Goal: Task Accomplishment & Management: Use online tool/utility

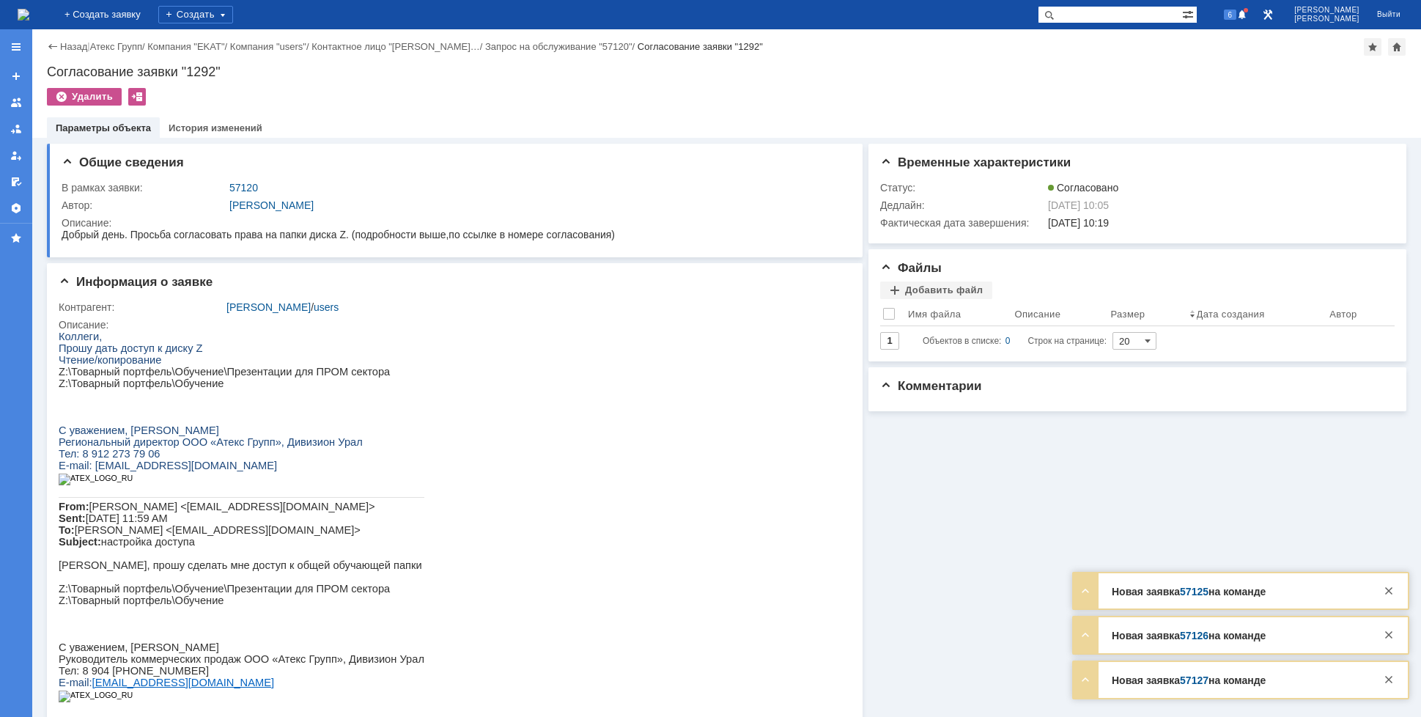
click at [29, 9] on img at bounding box center [24, 15] width 12 height 12
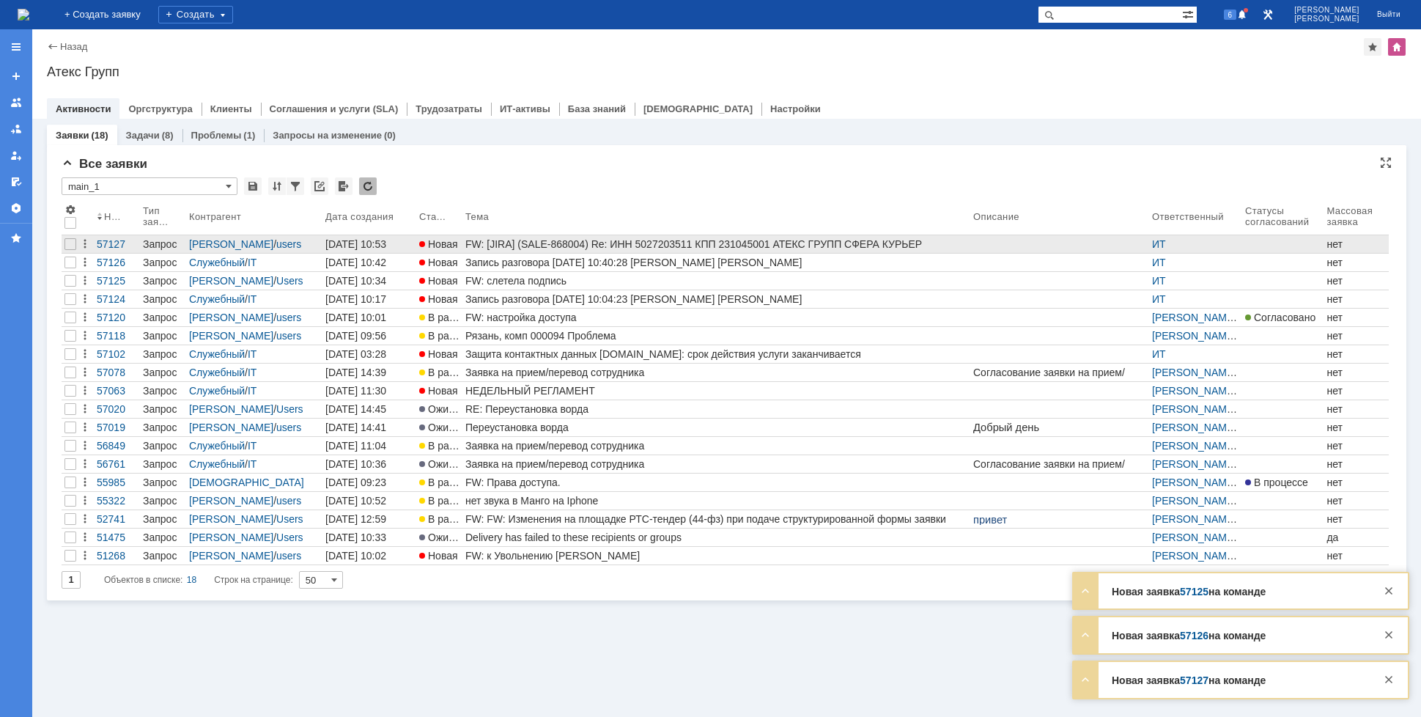
click at [511, 242] on div "FW: [JIRA] (SALE-868004) Re: ИНН 5027203511 КПП 231045001 АТЕКС ГРУПП СФЕРА КУР…" at bounding box center [716, 244] width 502 height 12
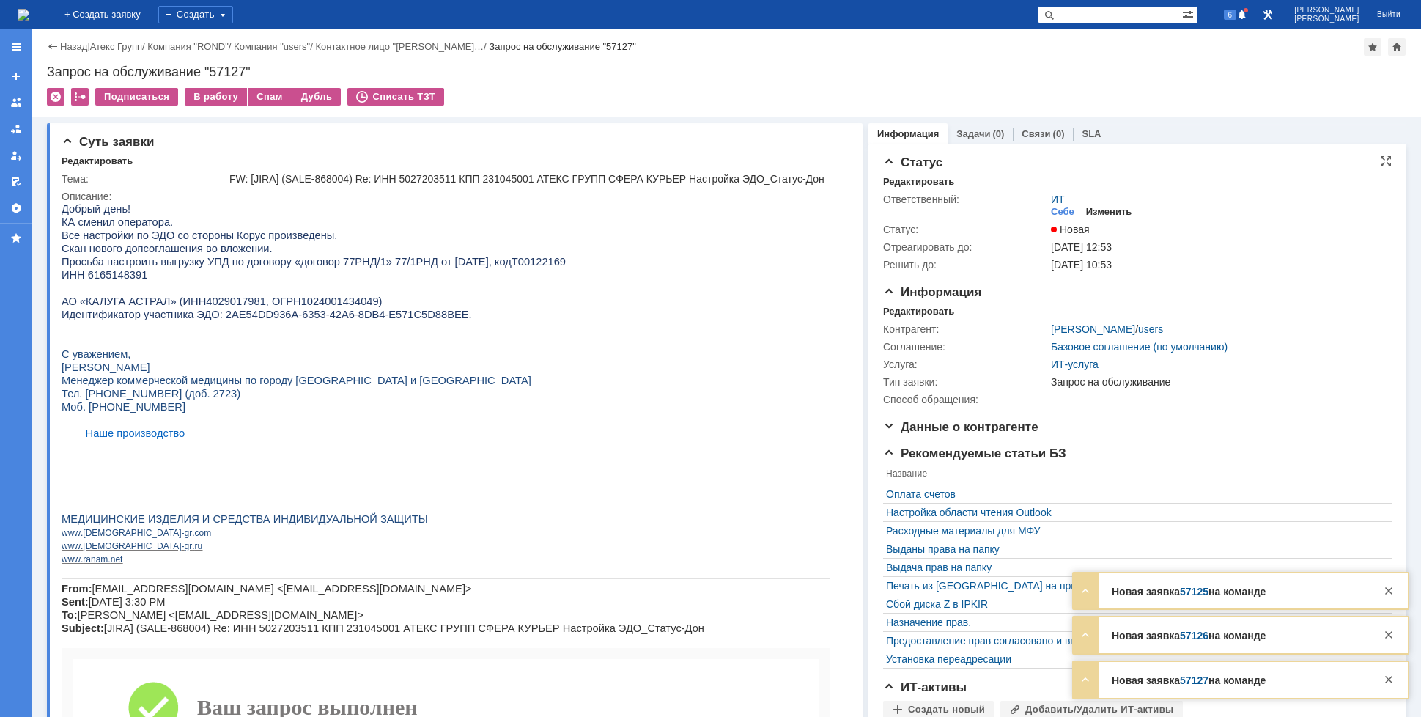
click at [1090, 206] on div "Изменить" at bounding box center [1109, 212] width 46 height 12
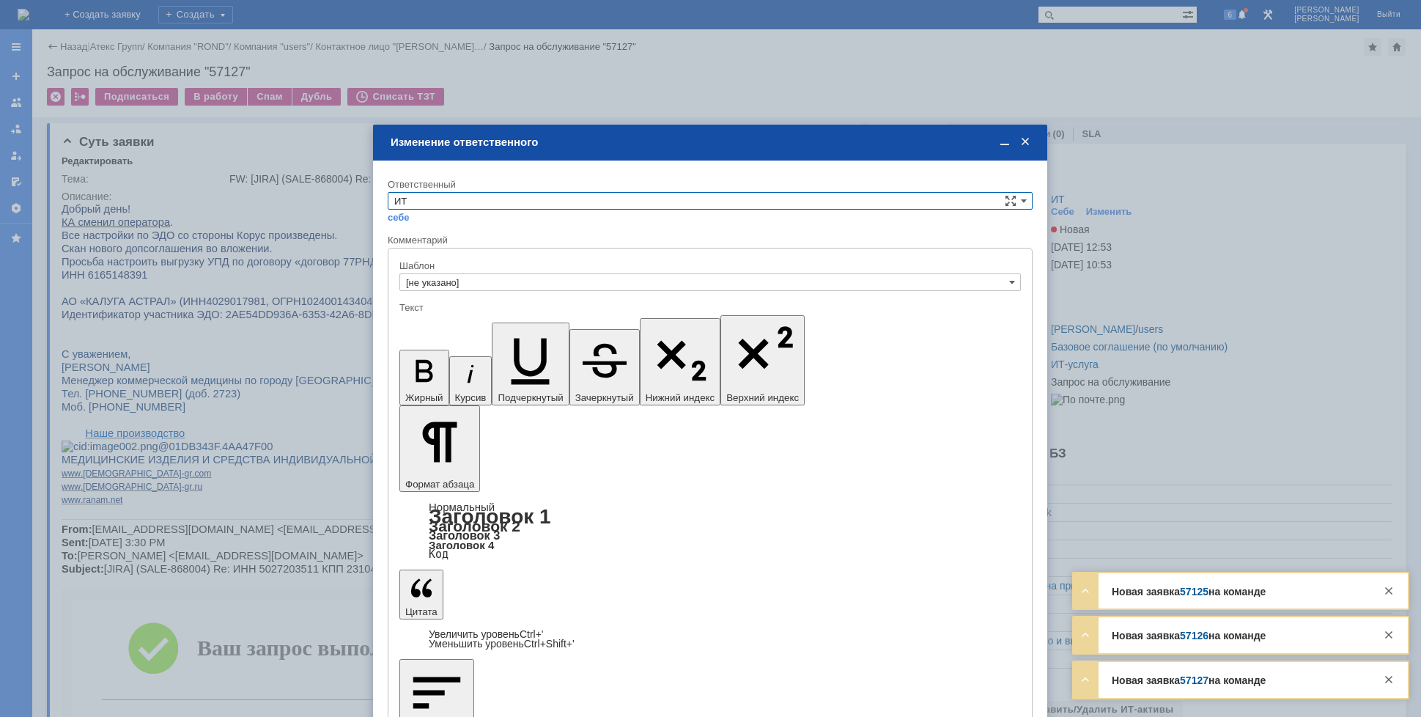
click at [535, 196] on input "ИТ" at bounding box center [710, 201] width 645 height 18
click at [423, 316] on div "АСУ" at bounding box center [709, 322] width 643 height 16
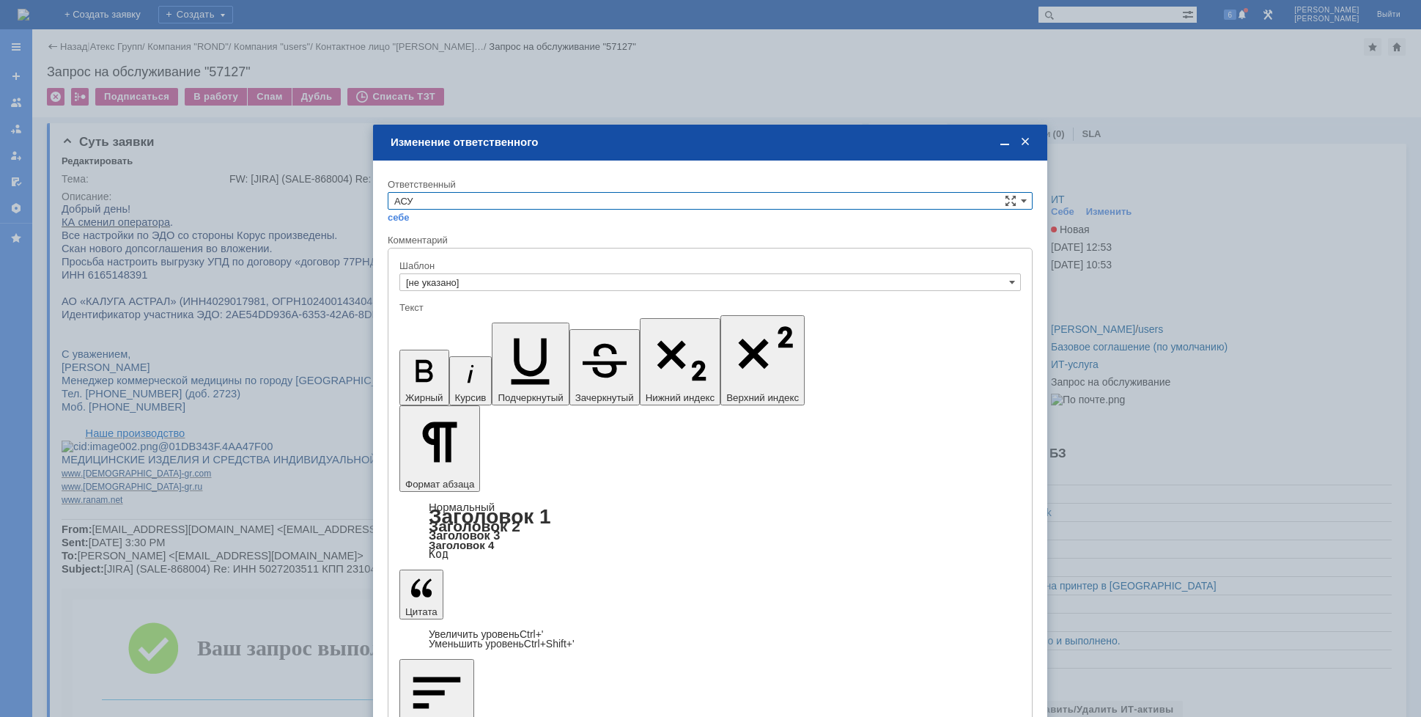
type input "АСУ"
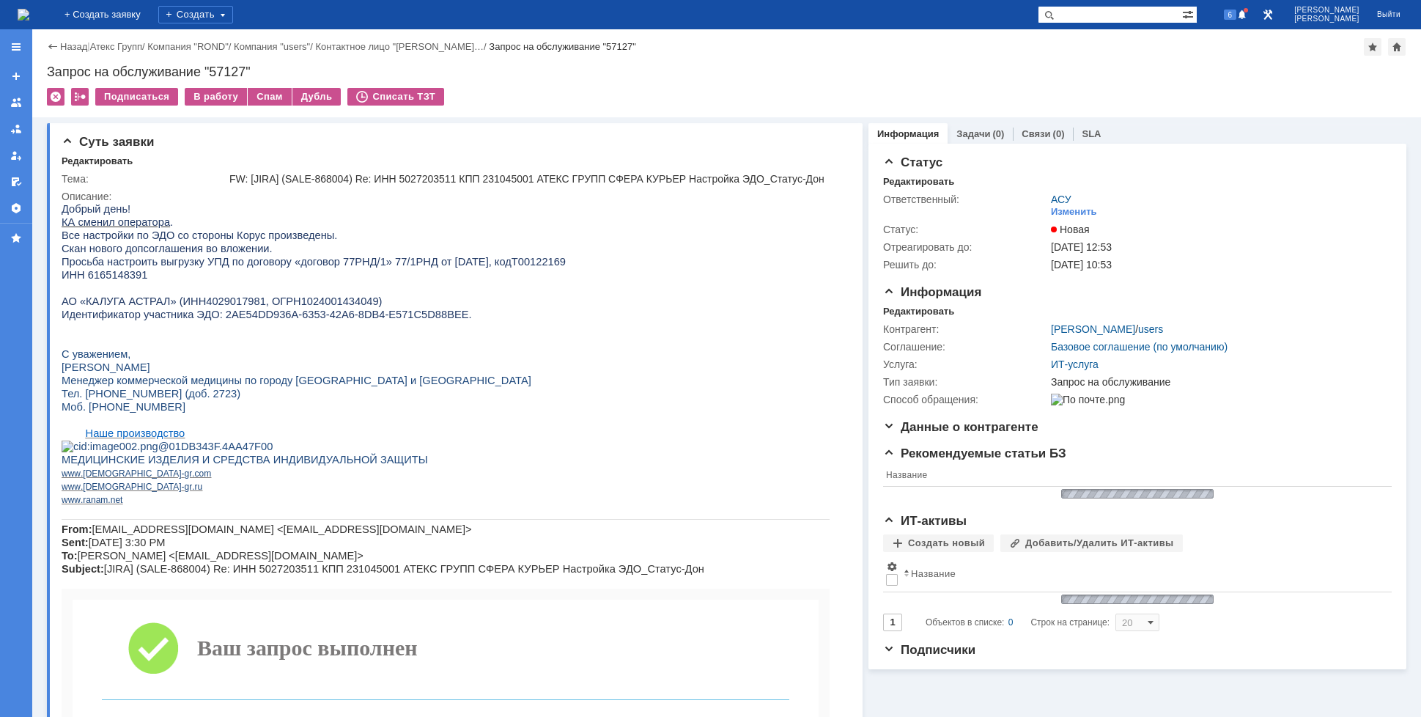
click at [29, 12] on img at bounding box center [24, 15] width 12 height 12
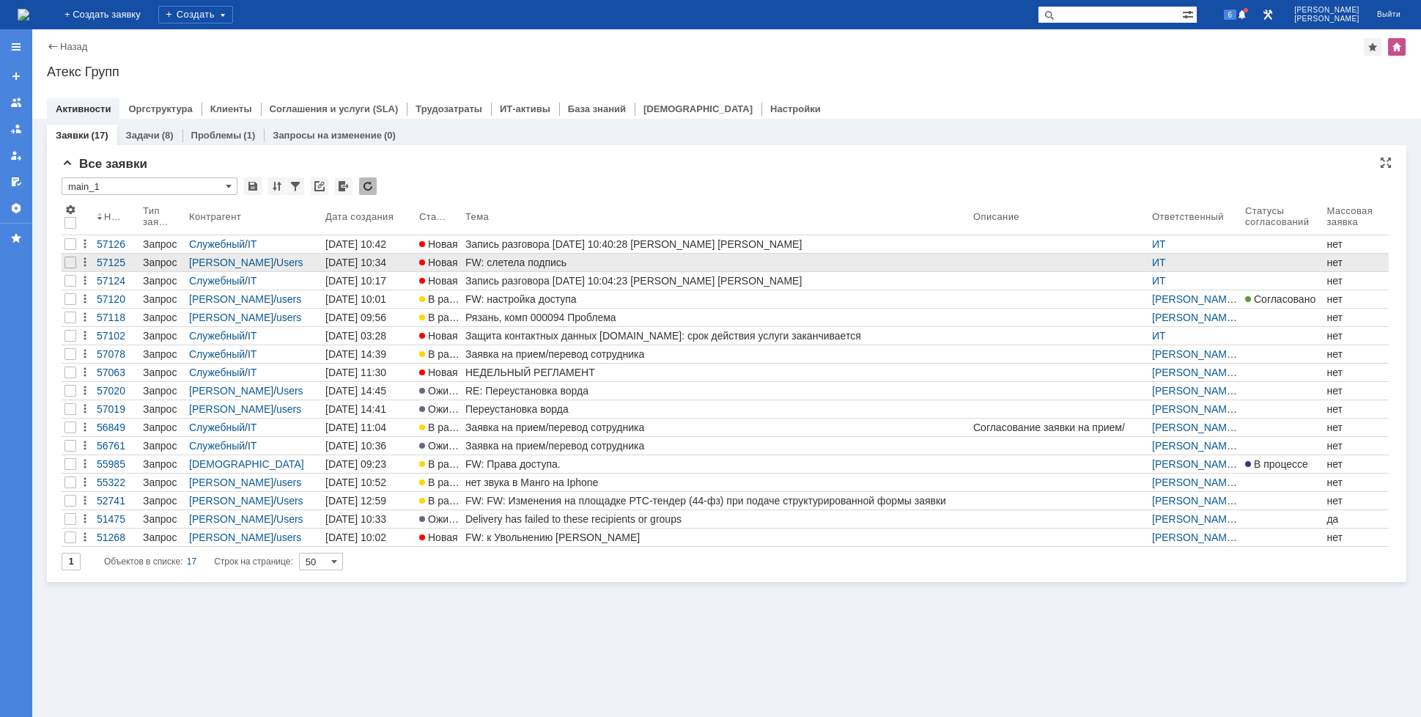
click at [510, 258] on div "FW: слетела подпись" at bounding box center [716, 262] width 502 height 12
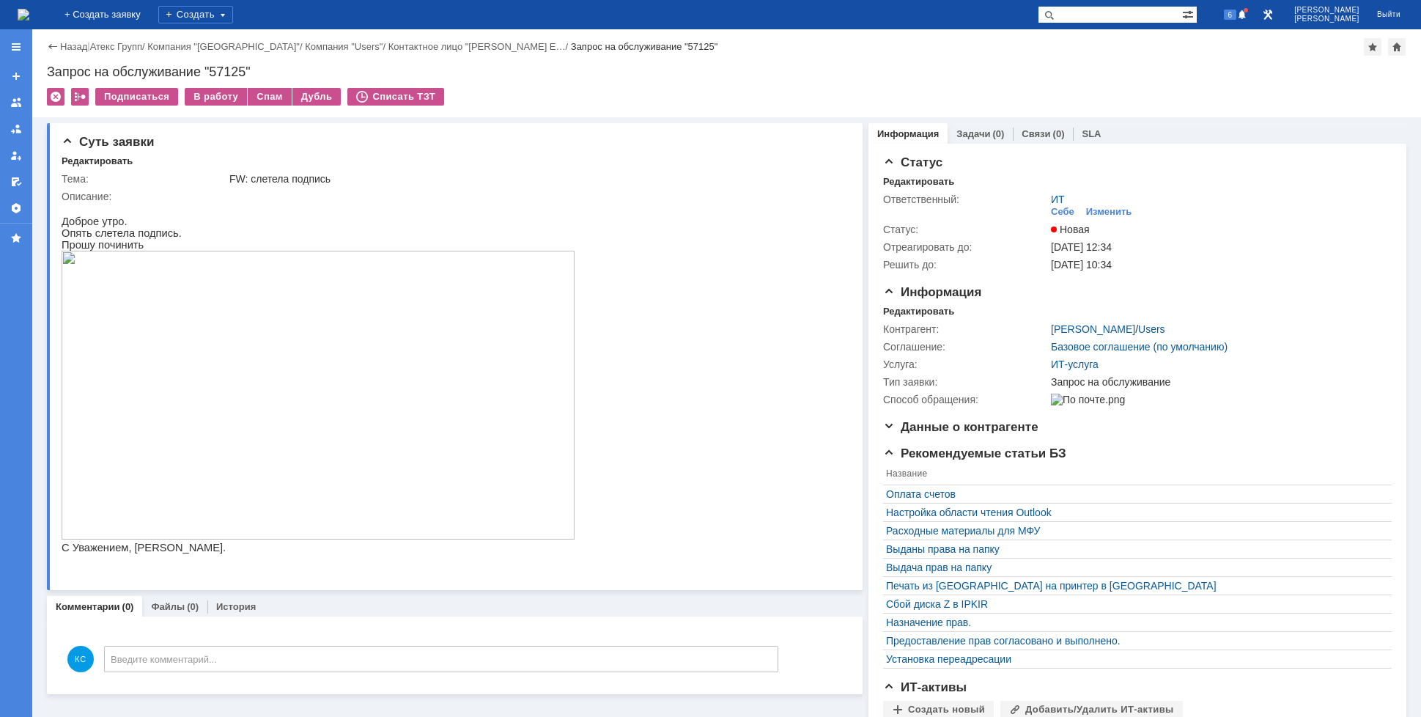
click at [29, 17] on img at bounding box center [24, 15] width 12 height 12
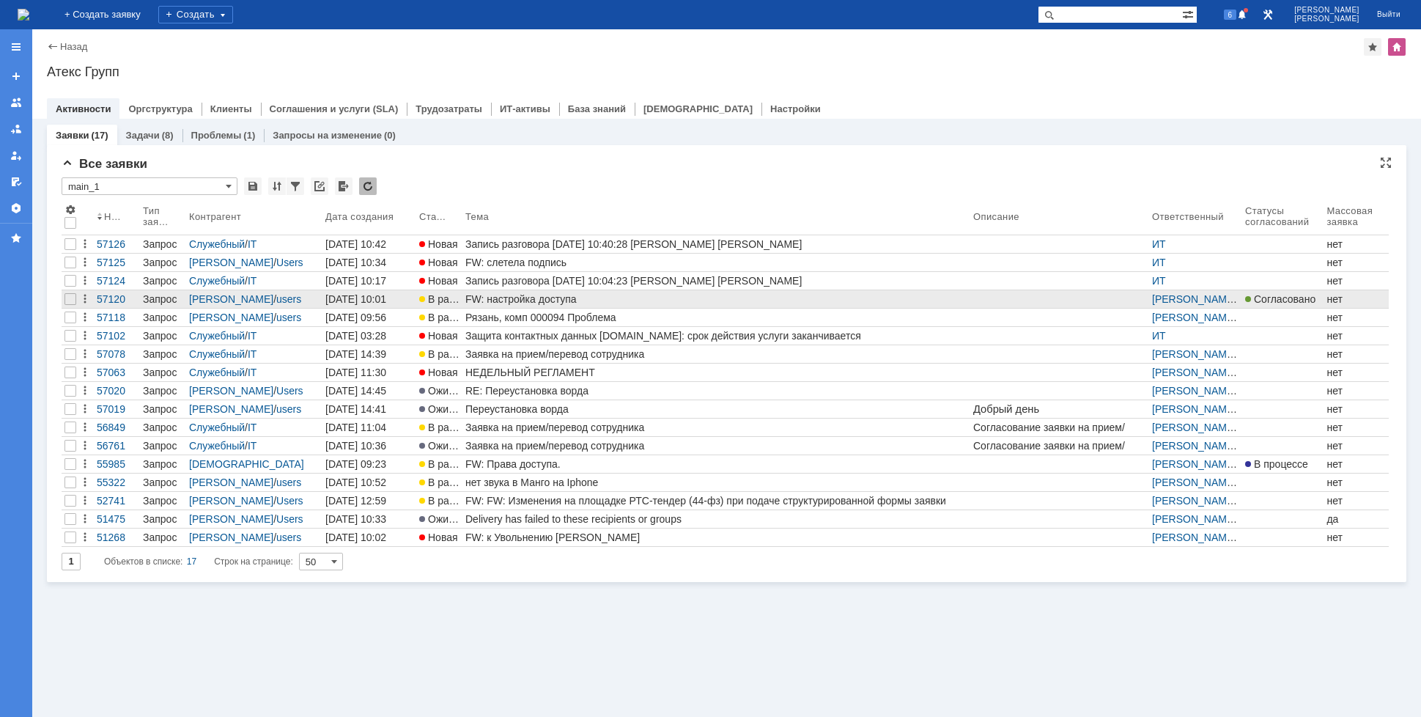
click at [684, 295] on div "FW: настройка доступа" at bounding box center [716, 299] width 502 height 12
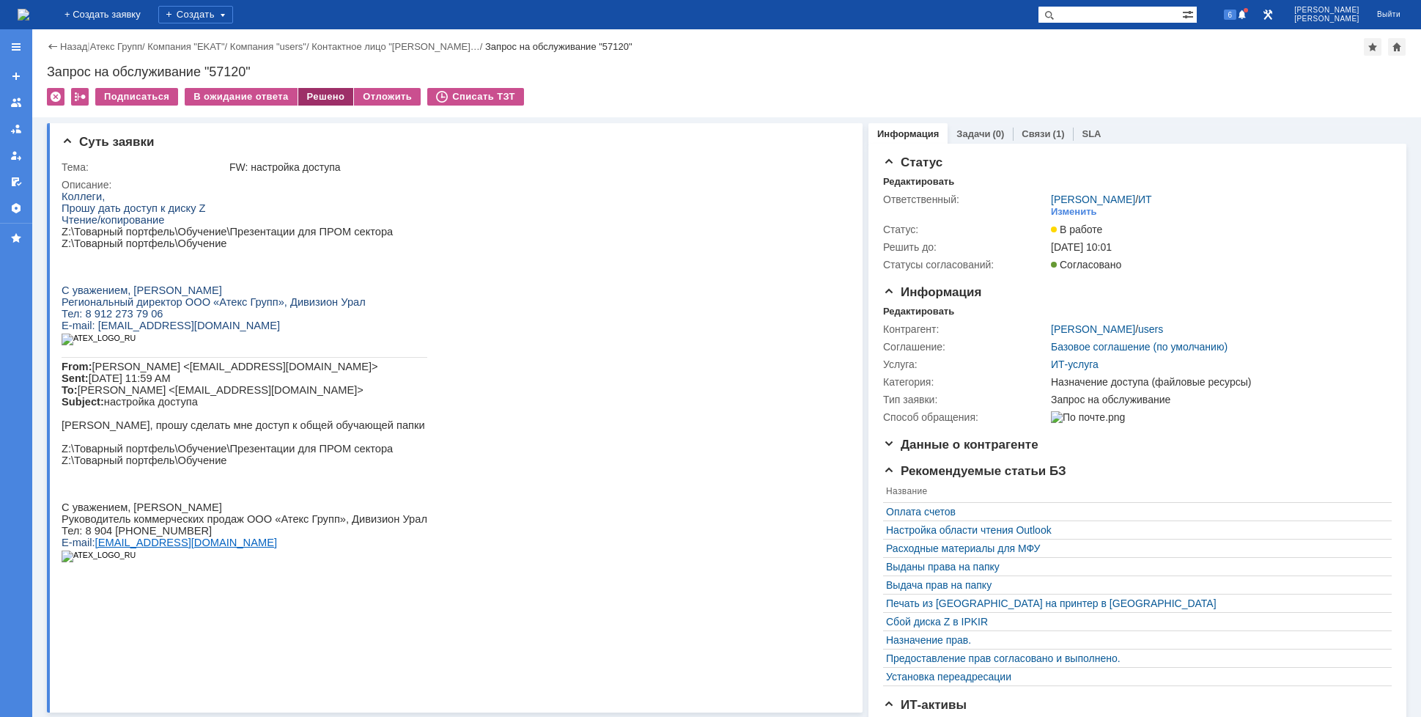
click at [318, 96] on div "Решено" at bounding box center [326, 97] width 56 height 18
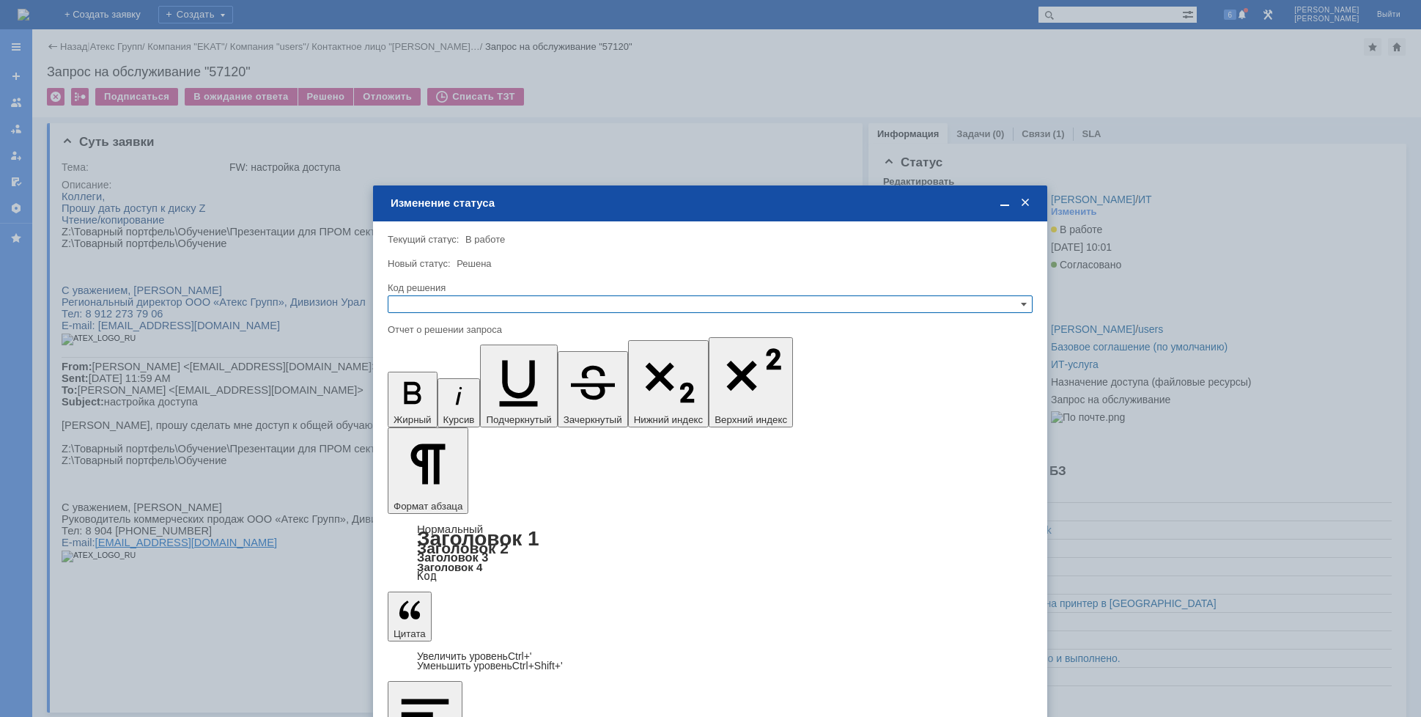
click at [458, 301] on input "text" at bounding box center [710, 304] width 645 height 18
click at [430, 374] on span "Решено" at bounding box center [710, 375] width 632 height 12
type input "Решено"
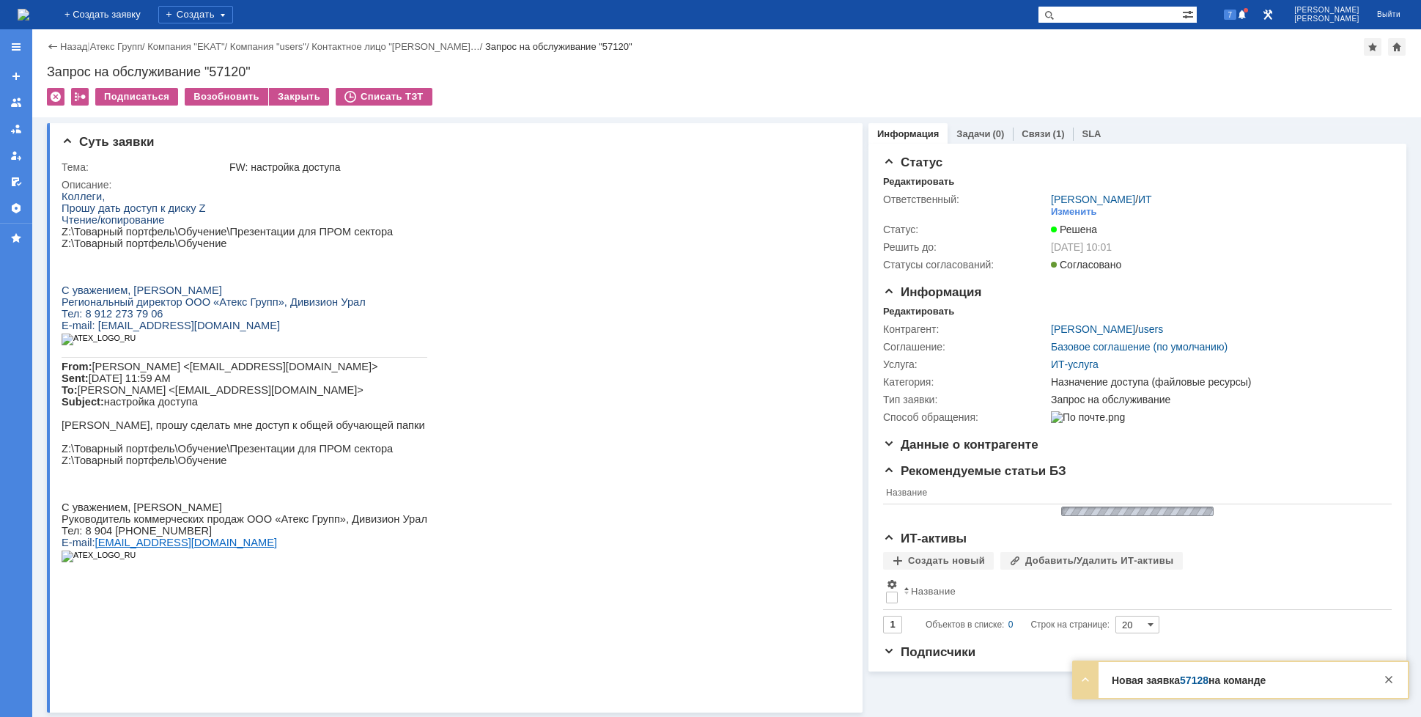
click at [29, 18] on img at bounding box center [24, 15] width 12 height 12
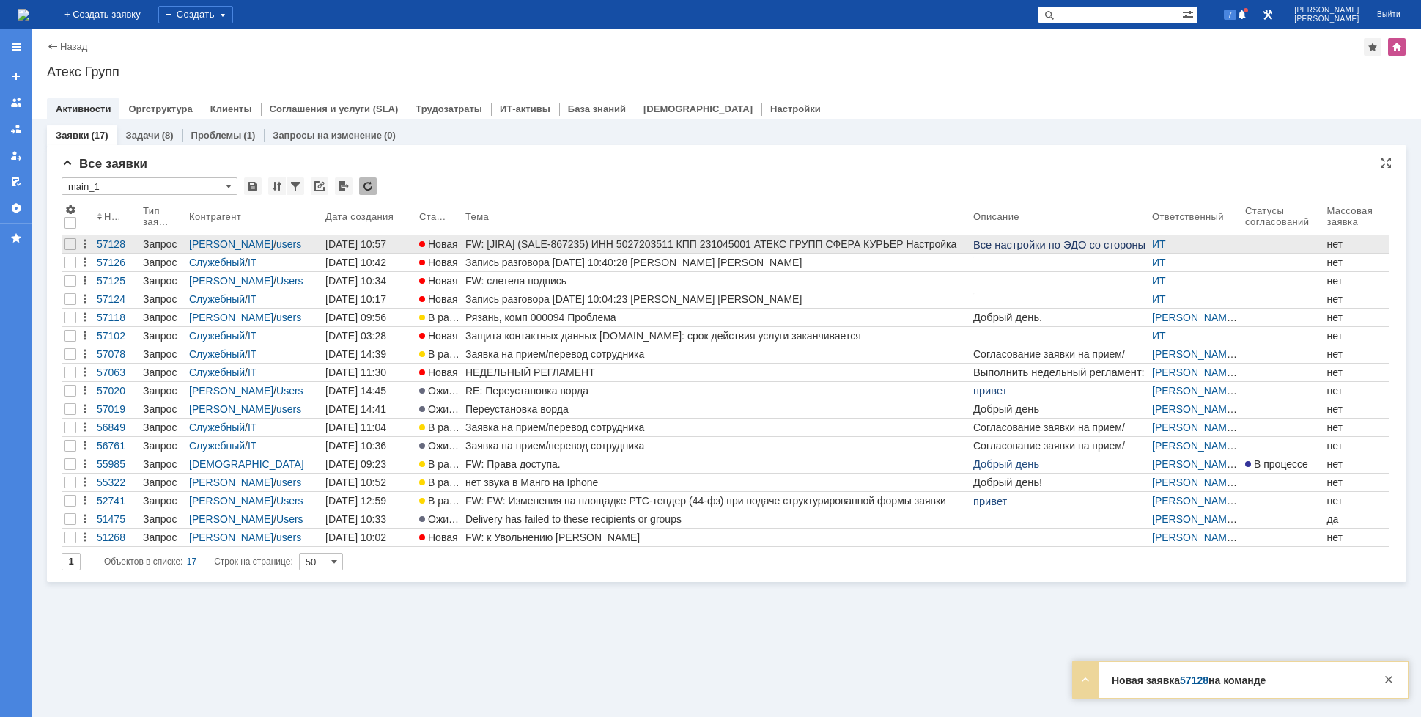
click at [941, 244] on div "FW: [JIRA] (SALE-867235) ИНН 5027203511 КПП 231045001 АТЕКС ГРУПП СФЕРА КУРЬЕР …" at bounding box center [716, 244] width 502 height 12
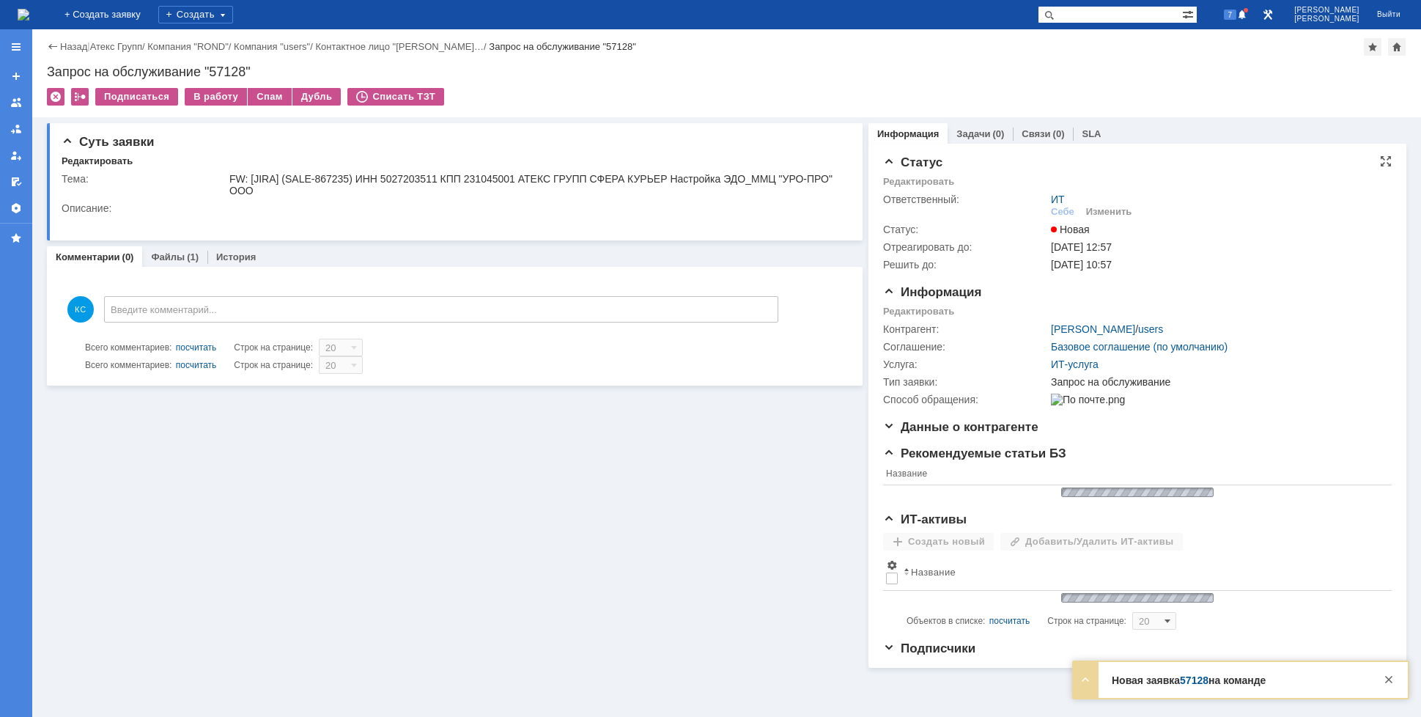
click at [1105, 212] on div "Изменить" at bounding box center [1109, 212] width 46 height 12
click at [1100, 209] on div "Изменить" at bounding box center [1109, 212] width 46 height 12
click at [1106, 214] on div "Изменить" at bounding box center [1109, 212] width 46 height 12
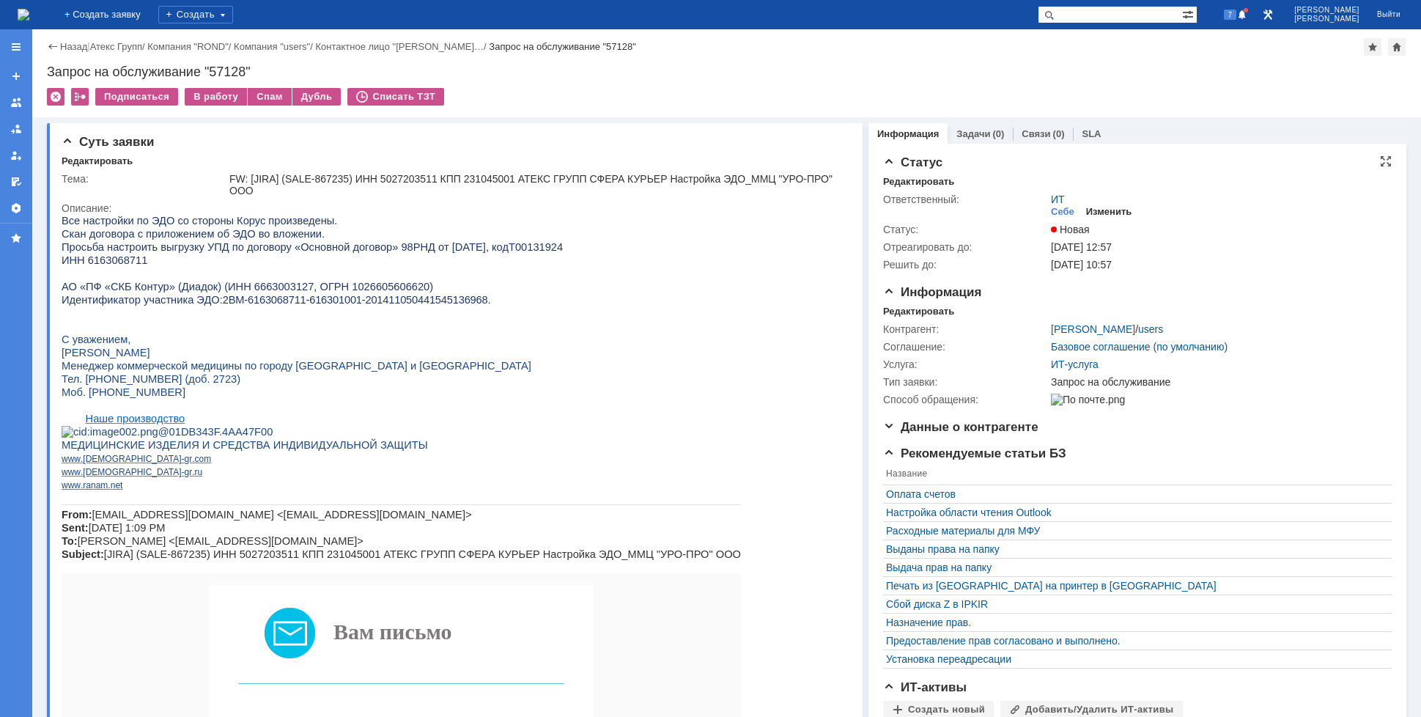
click at [1086, 207] on div "Изменить" at bounding box center [1109, 212] width 46 height 12
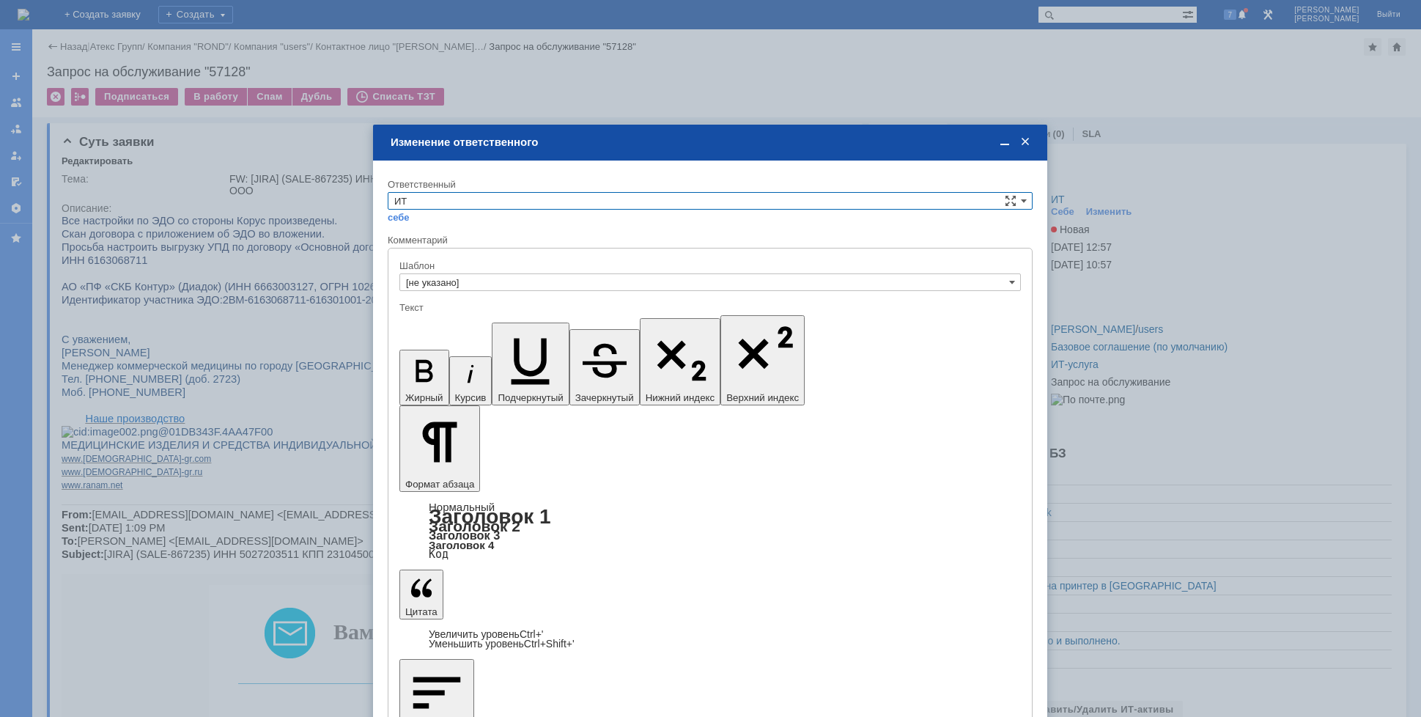
click at [650, 210] on div "себе своей команде" at bounding box center [710, 217] width 645 height 14
click at [467, 209] on input "ИТ" at bounding box center [710, 201] width 645 height 18
click at [438, 316] on span "АСУ" at bounding box center [710, 322] width 632 height 12
type input "АСУ"
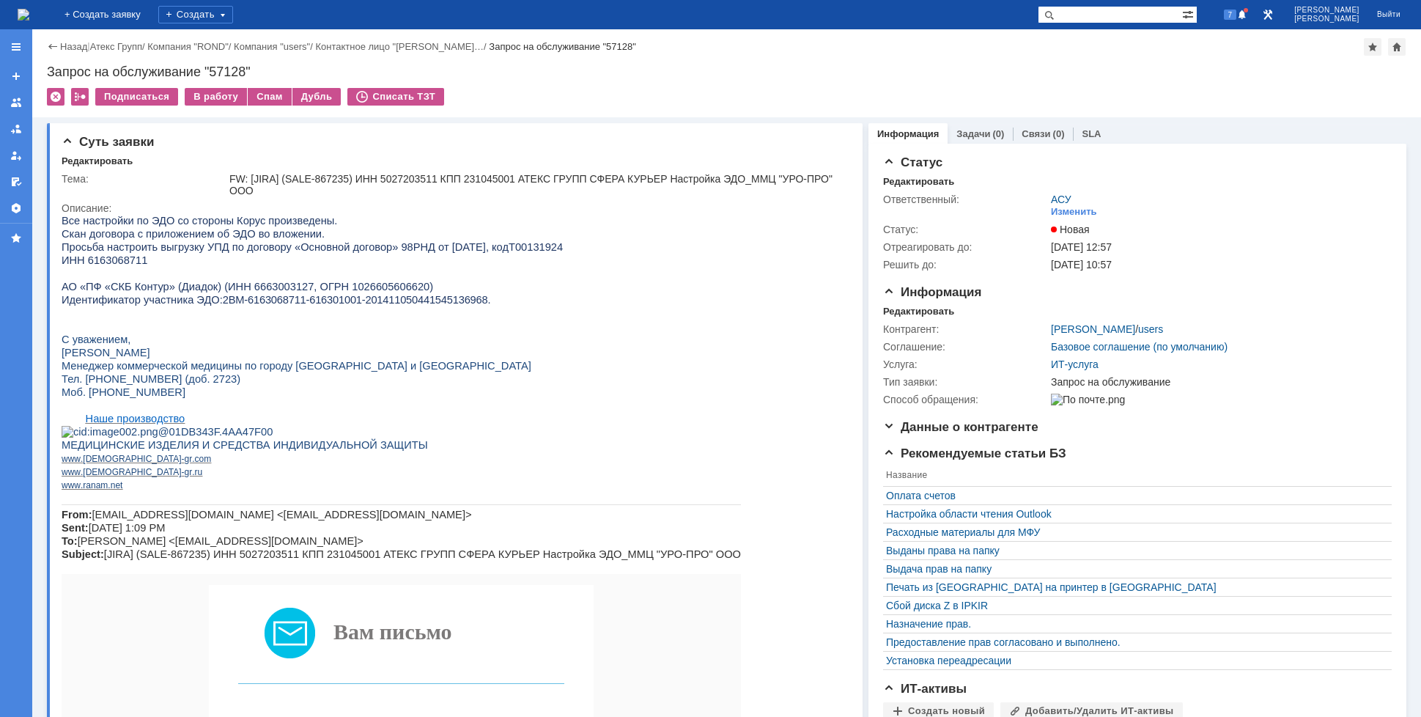
click at [29, 17] on img at bounding box center [24, 15] width 12 height 12
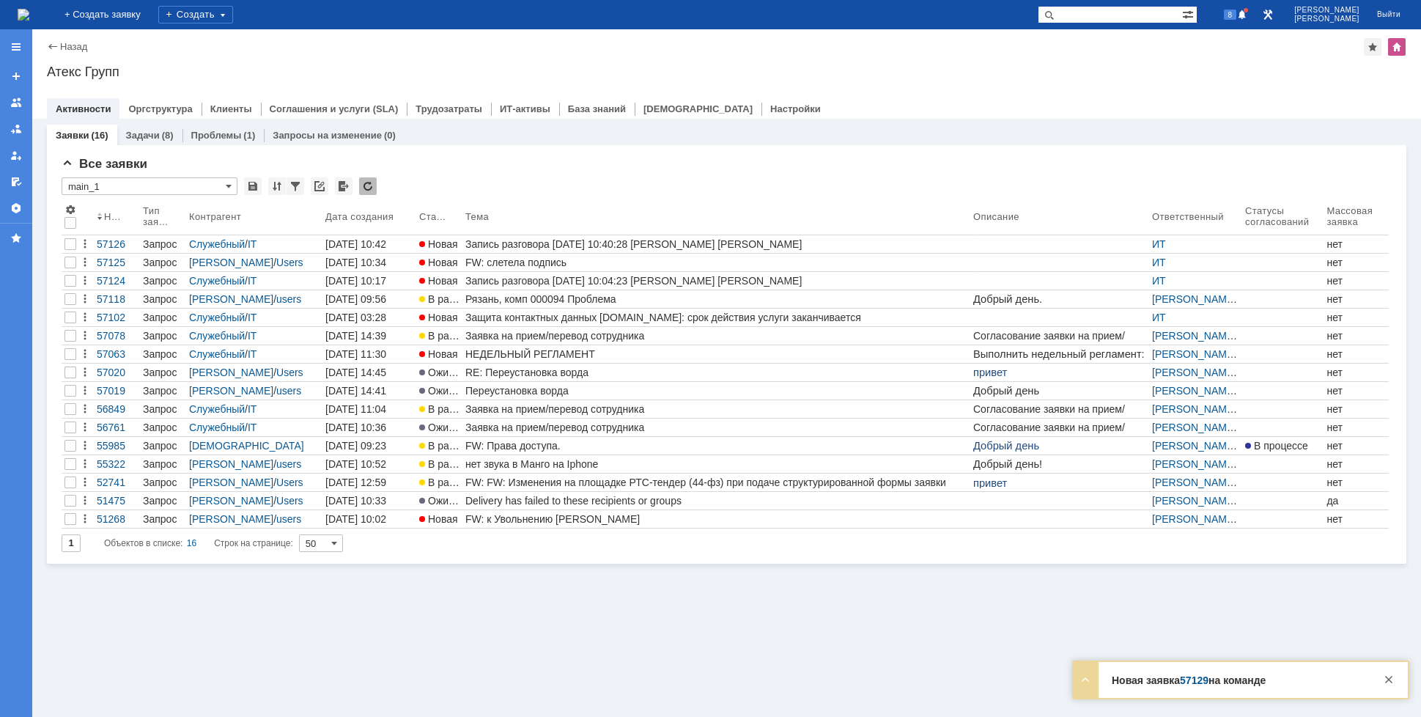
click at [29, 15] on img at bounding box center [24, 15] width 12 height 12
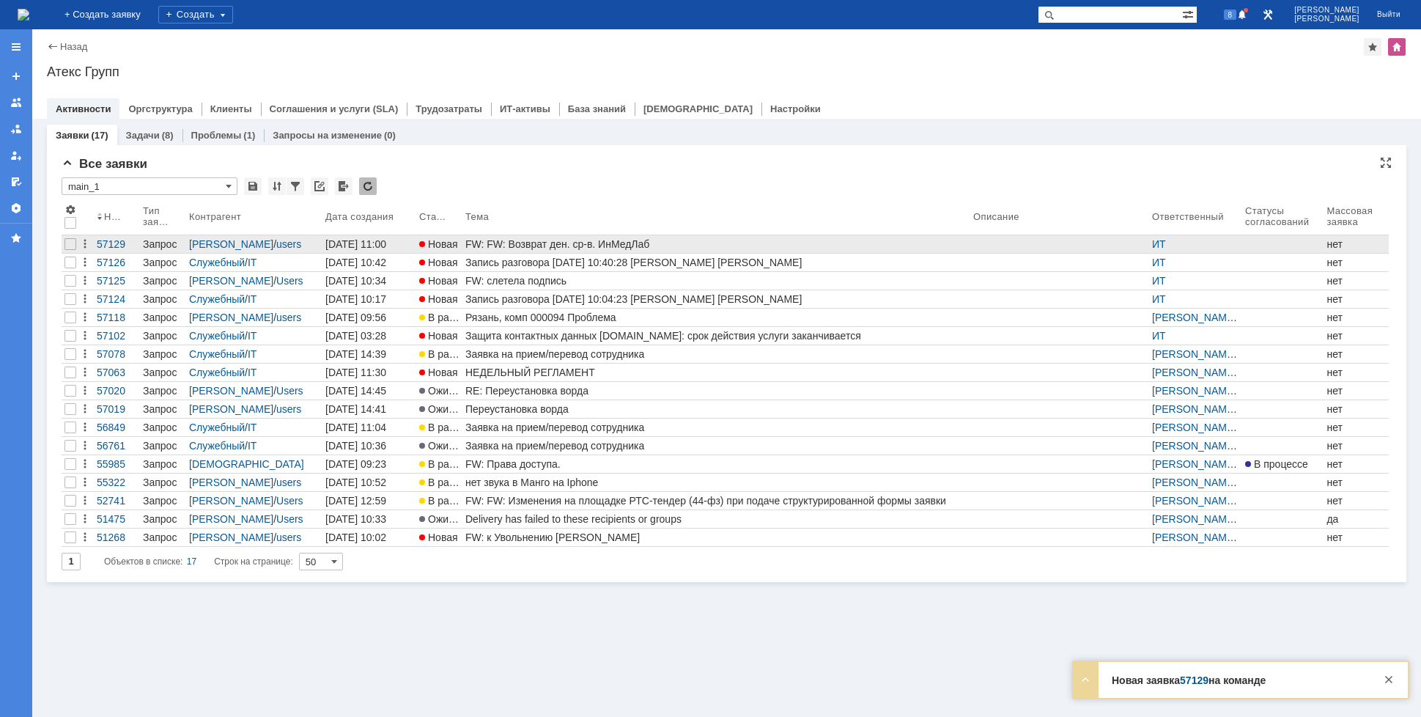
click at [552, 242] on div "FW: FW: Возврат ден. ср-в. ИнМедЛаб" at bounding box center [716, 244] width 502 height 12
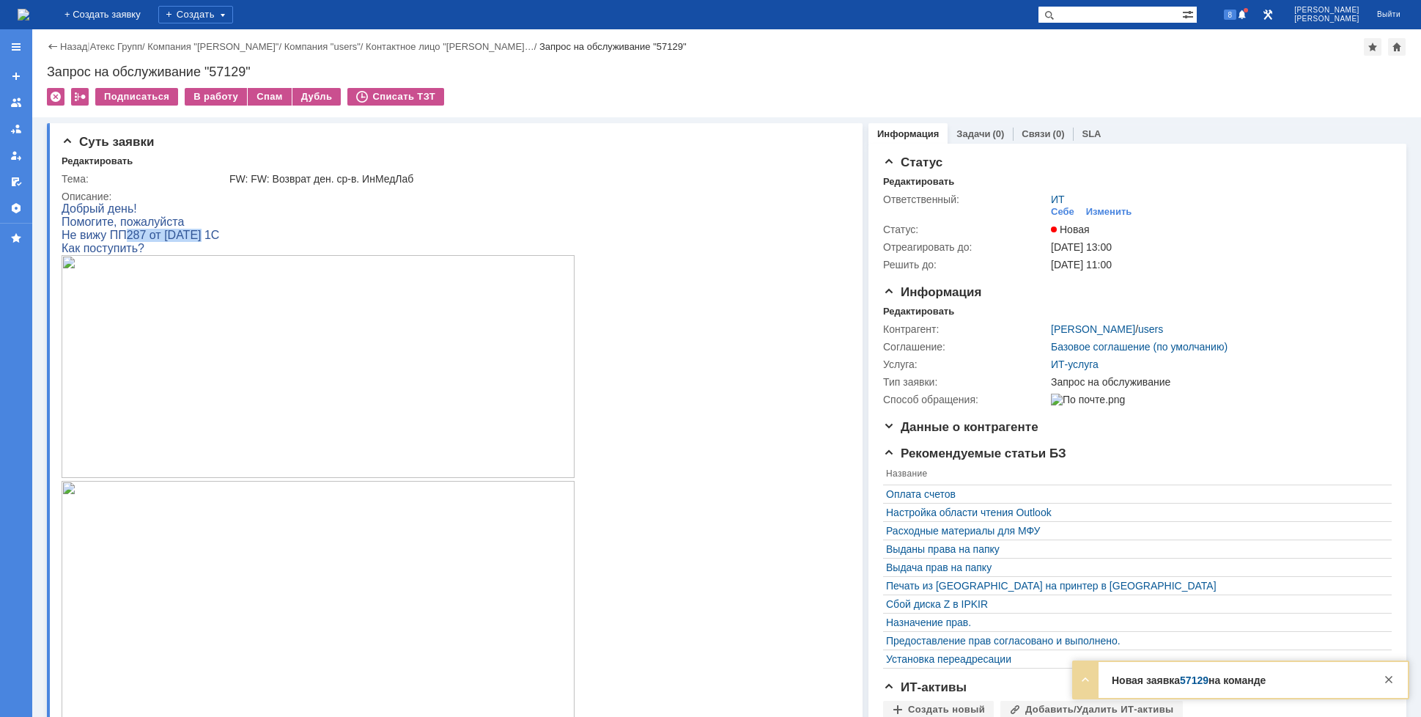
drag, startPoint x: 122, startPoint y: 243, endPoint x: 185, endPoint y: 238, distance: 63.2
click at [185, 238] on span "Не вижу ПП287 от [DATE] 1С" at bounding box center [141, 235] width 158 height 12
drag, startPoint x: 104, startPoint y: 245, endPoint x: 137, endPoint y: 248, distance: 33.1
click at [137, 248] on p "Как поступить?" at bounding box center [324, 248] width 524 height 13
drag, startPoint x: 139, startPoint y: 240, endPoint x: 171, endPoint y: 240, distance: 32.2
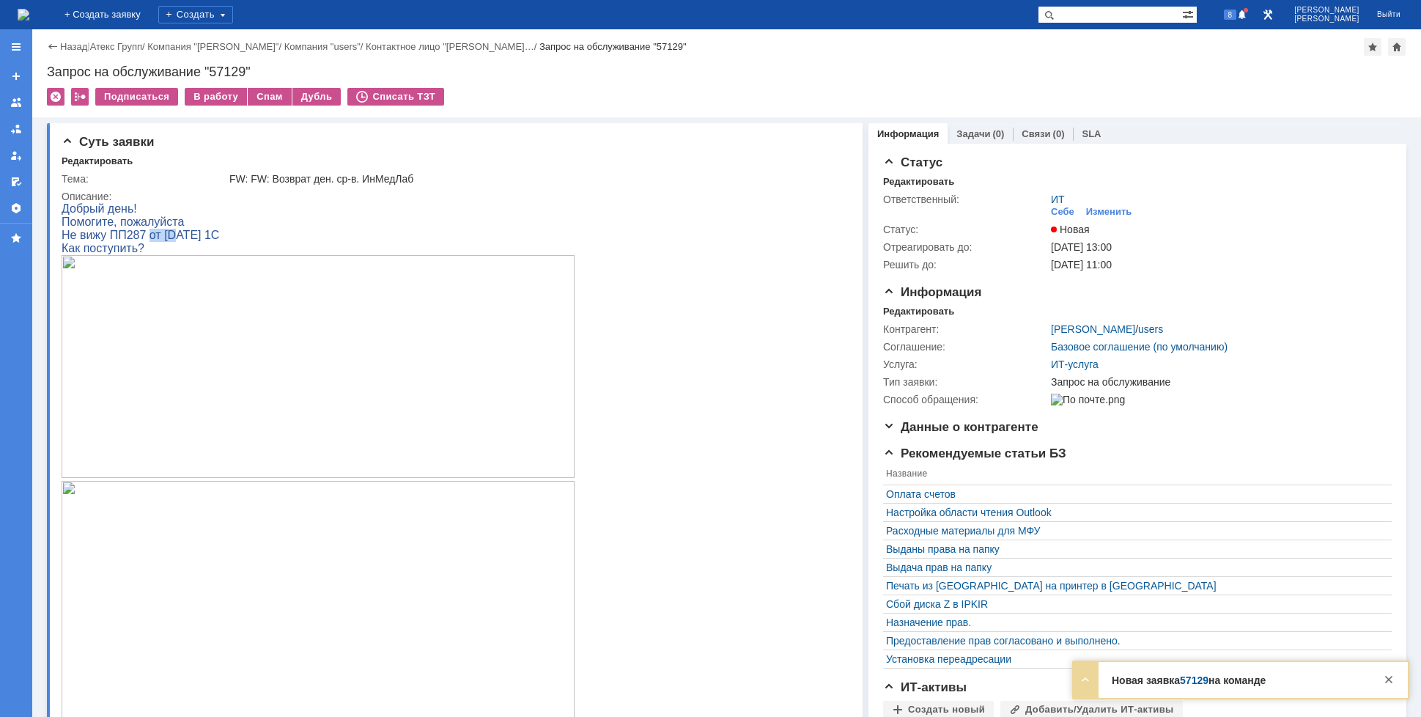
click at [167, 240] on span "Не вижу ПП287 от [DATE] 1С" at bounding box center [141, 235] width 158 height 12
click at [191, 238] on span "Не вижу ПП287 от [DATE] 1С" at bounding box center [141, 235] width 158 height 12
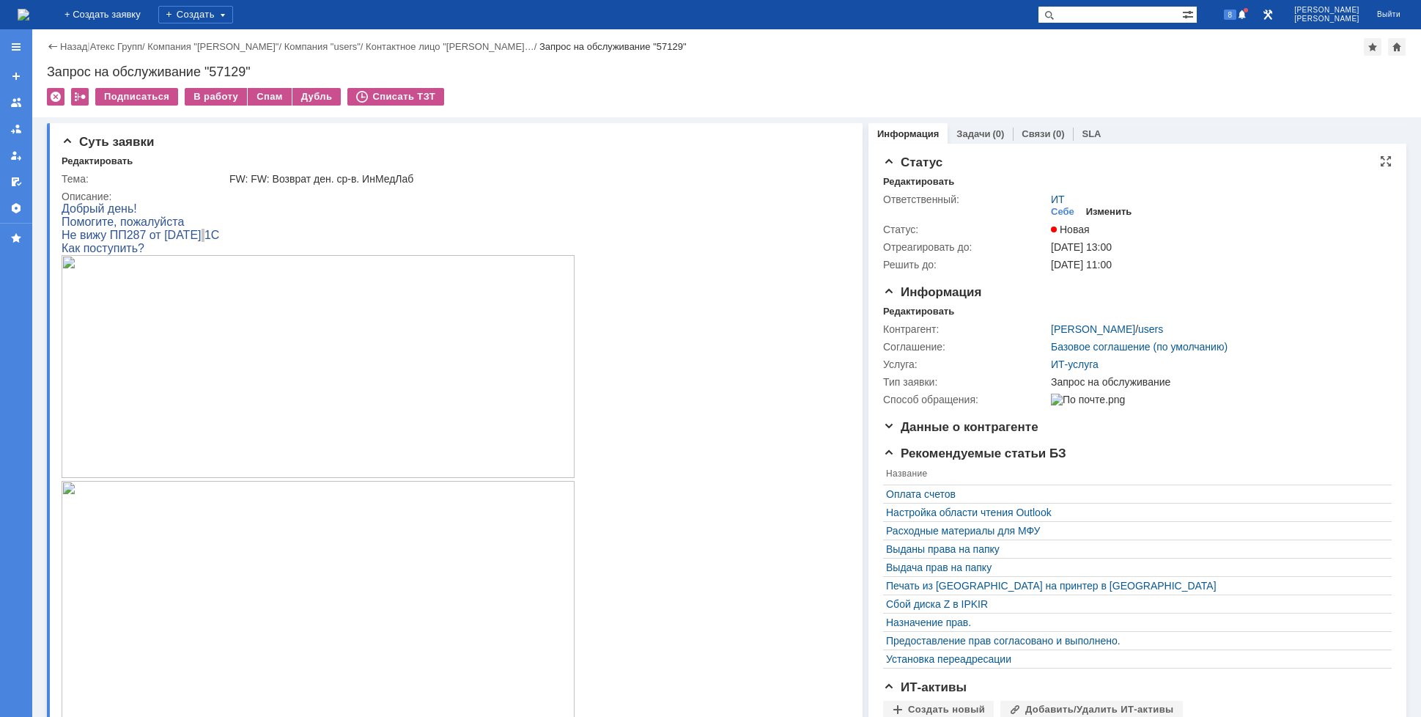
click at [1089, 210] on div "Изменить" at bounding box center [1109, 212] width 46 height 12
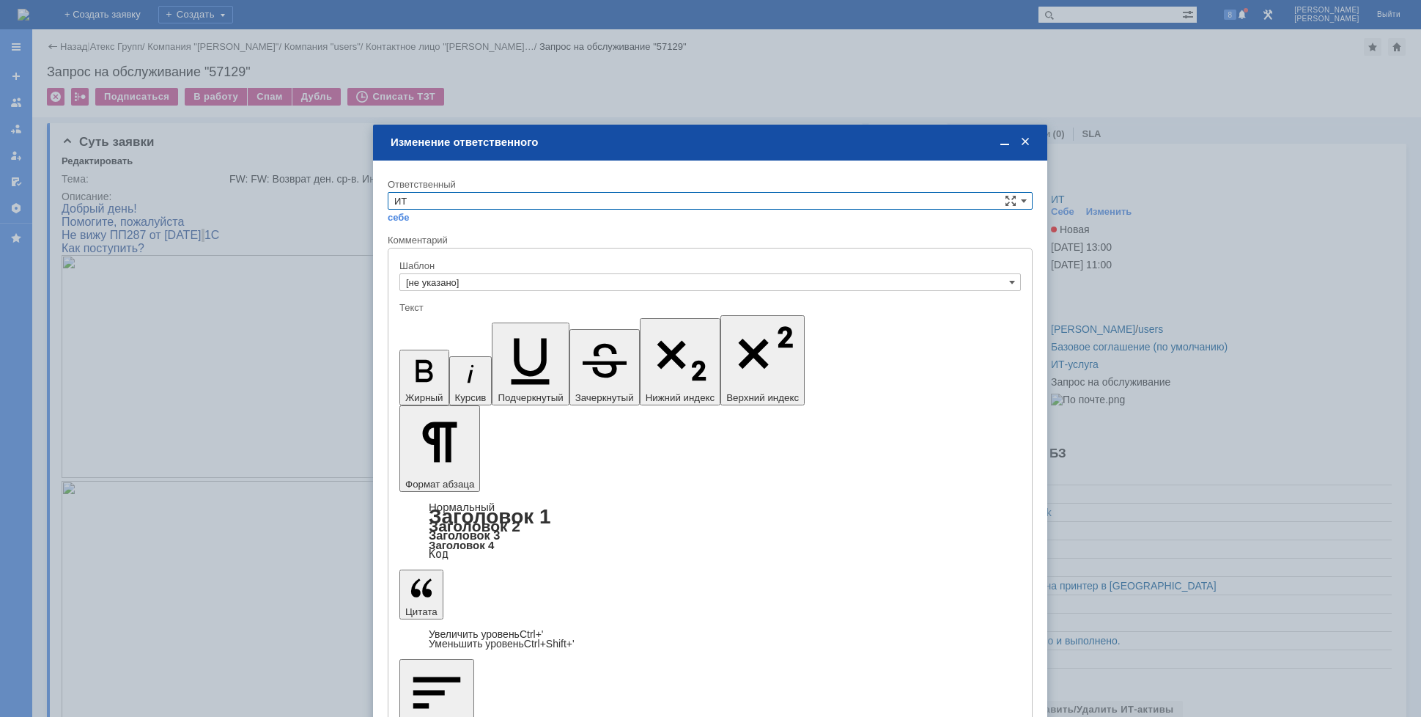
click at [626, 195] on input "ИТ" at bounding box center [710, 201] width 645 height 18
click at [429, 312] on div "[PERSON_NAME]" at bounding box center [709, 305] width 643 height 16
click at [429, 312] on div "Текст" at bounding box center [709, 308] width 621 height 14
click at [477, 193] on input "[PERSON_NAME]" at bounding box center [710, 201] width 645 height 18
click at [435, 318] on span "АСУ" at bounding box center [710, 322] width 632 height 12
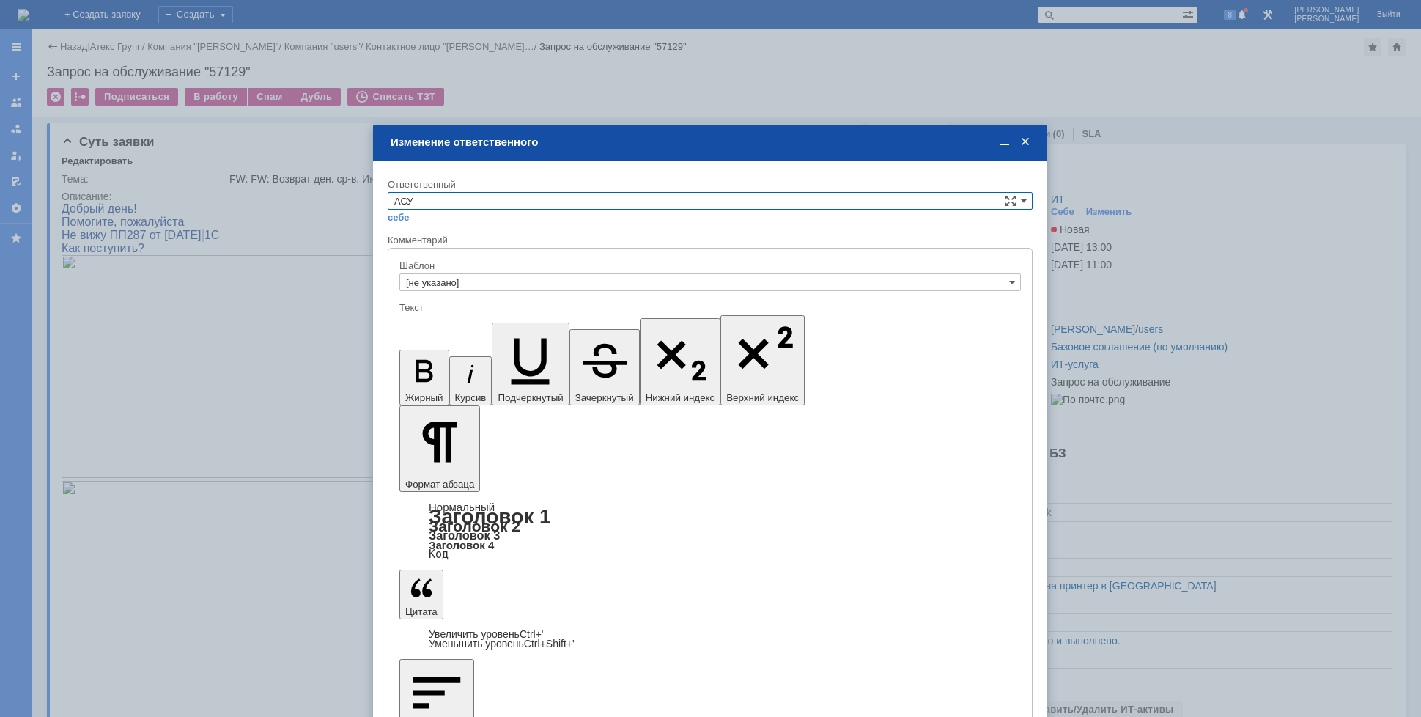
type input "АСУ"
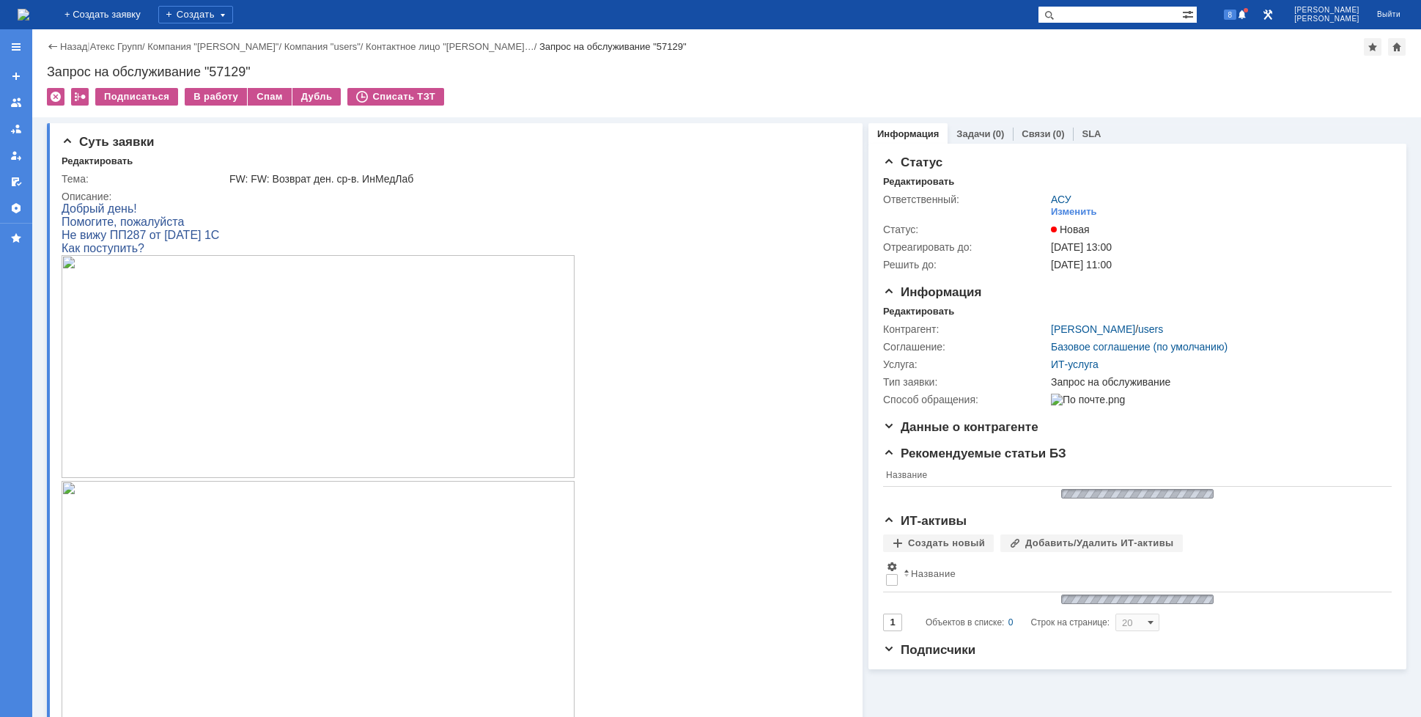
click at [29, 18] on img at bounding box center [24, 15] width 12 height 12
